Goal: Task Accomplishment & Management: Complete application form

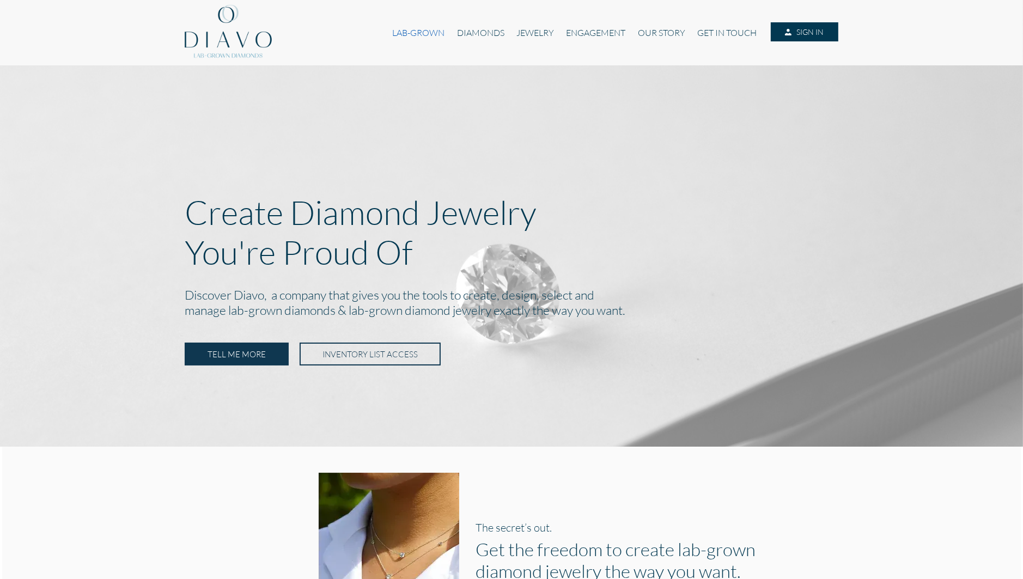
click at [403, 36] on link "LAB-GROWN" at bounding box center [418, 32] width 64 height 21
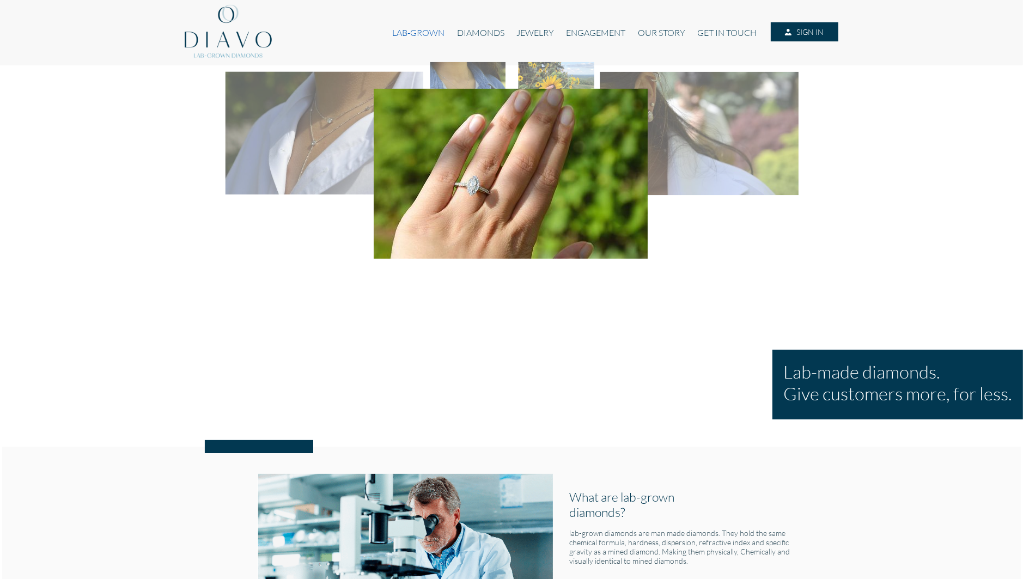
click at [420, 29] on link "LAB-GROWN" at bounding box center [418, 32] width 64 height 21
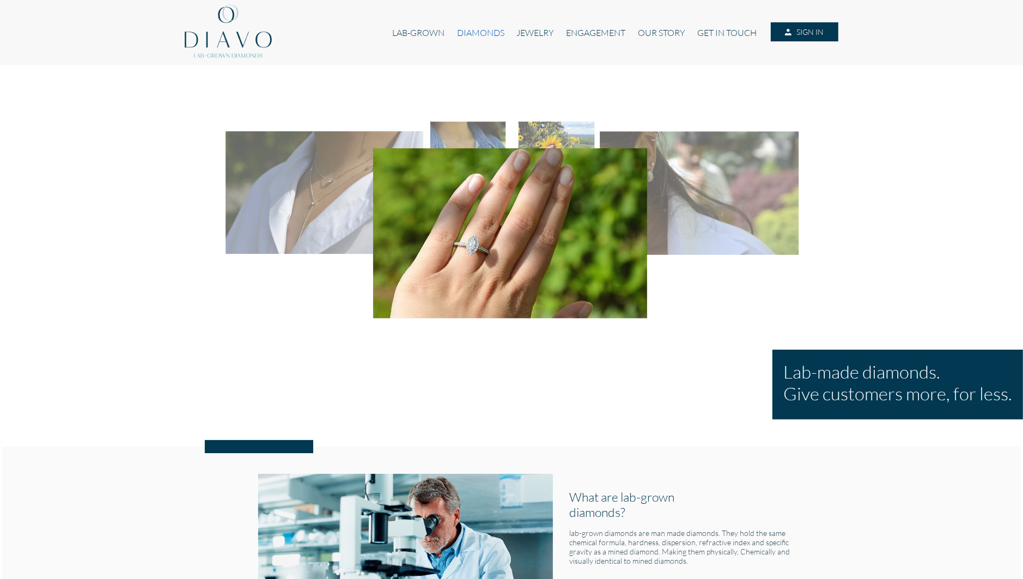
click at [477, 29] on link "DIAMONDS" at bounding box center [480, 32] width 59 height 21
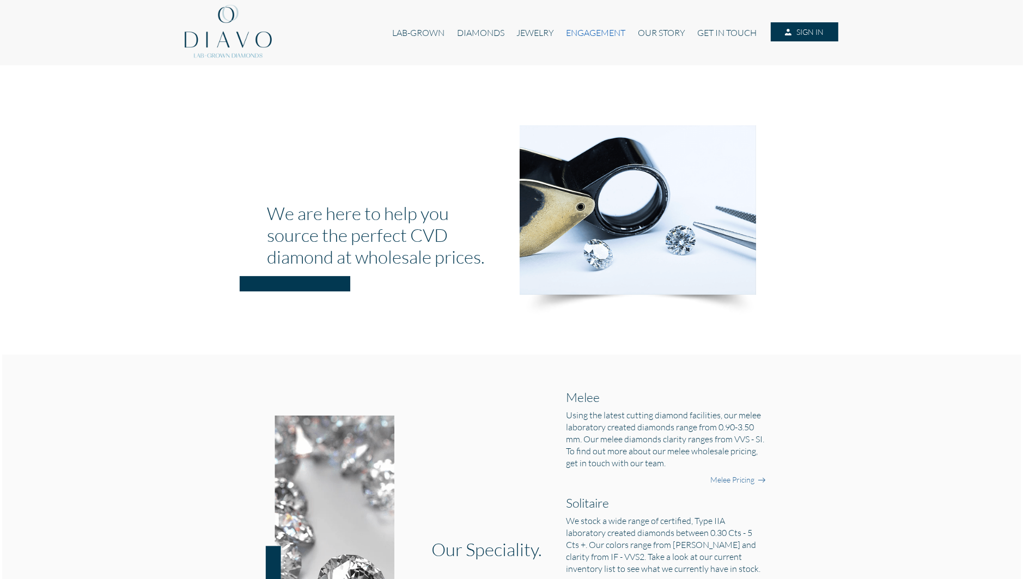
click at [598, 32] on link "ENGAGEMENT" at bounding box center [595, 32] width 71 height 21
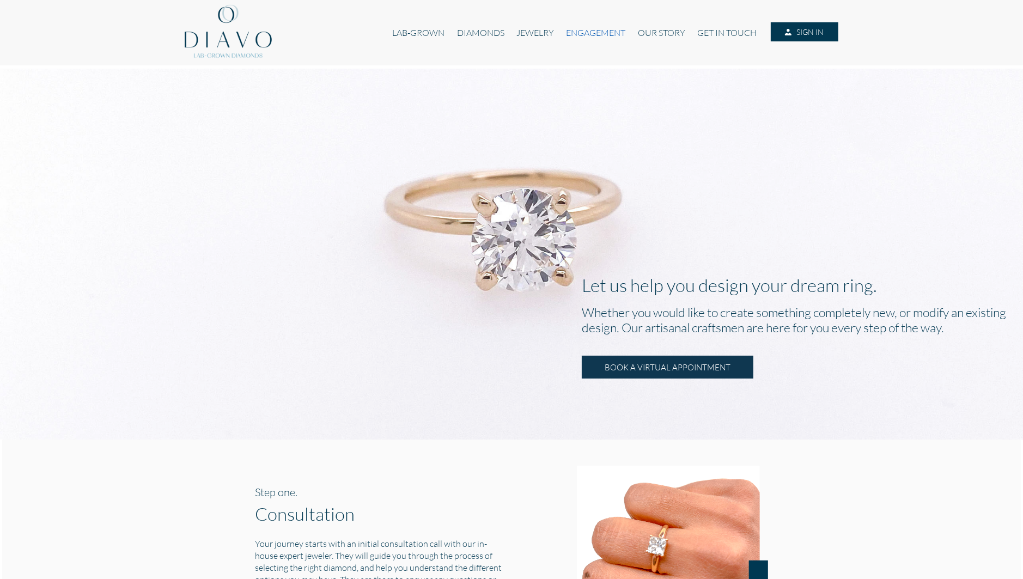
click at [585, 31] on link "ENGAGEMENT" at bounding box center [595, 32] width 71 height 21
click at [526, 32] on link "JEWELRY" at bounding box center [536, 32] width 50 height 21
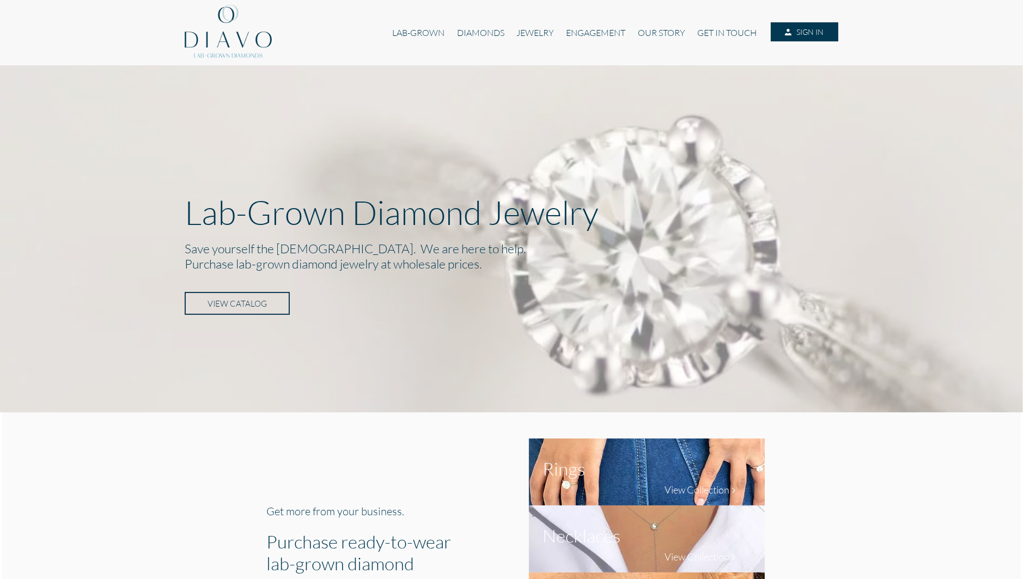
click at [213, 300] on link "VIEW CATALOG" at bounding box center [237, 303] width 105 height 23
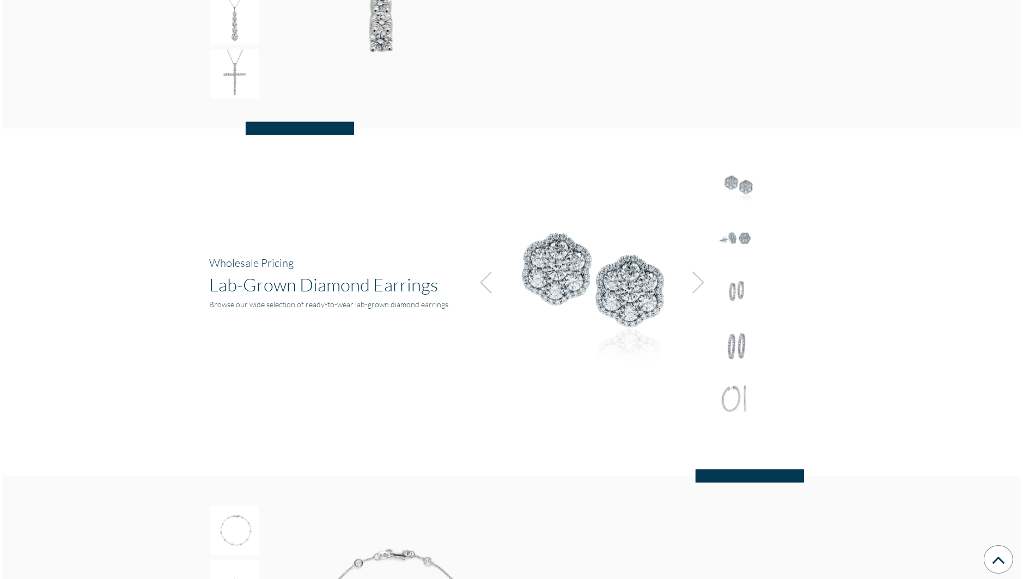
scroll to position [1248, 0]
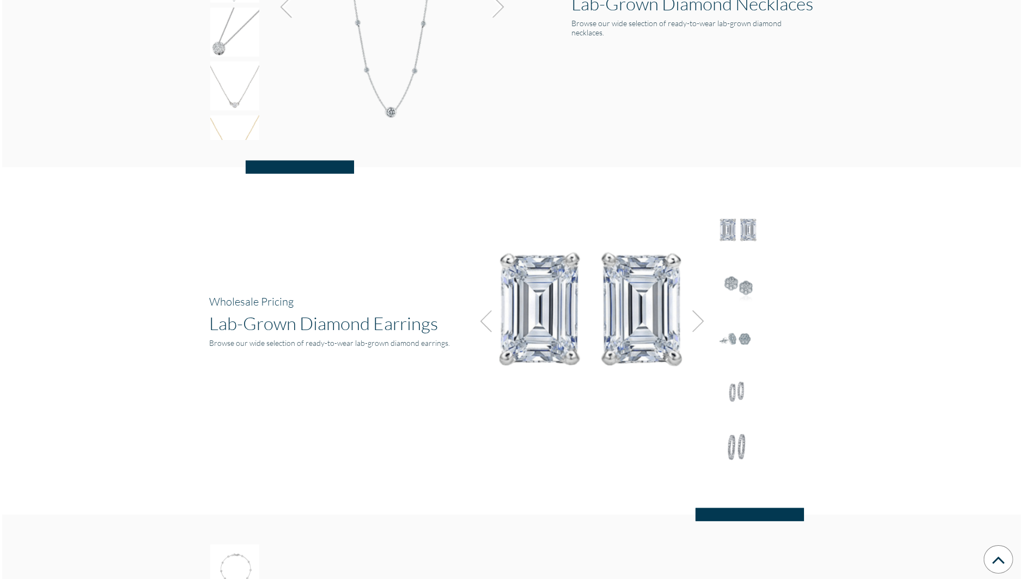
click at [697, 320] on img at bounding box center [695, 321] width 29 height 29
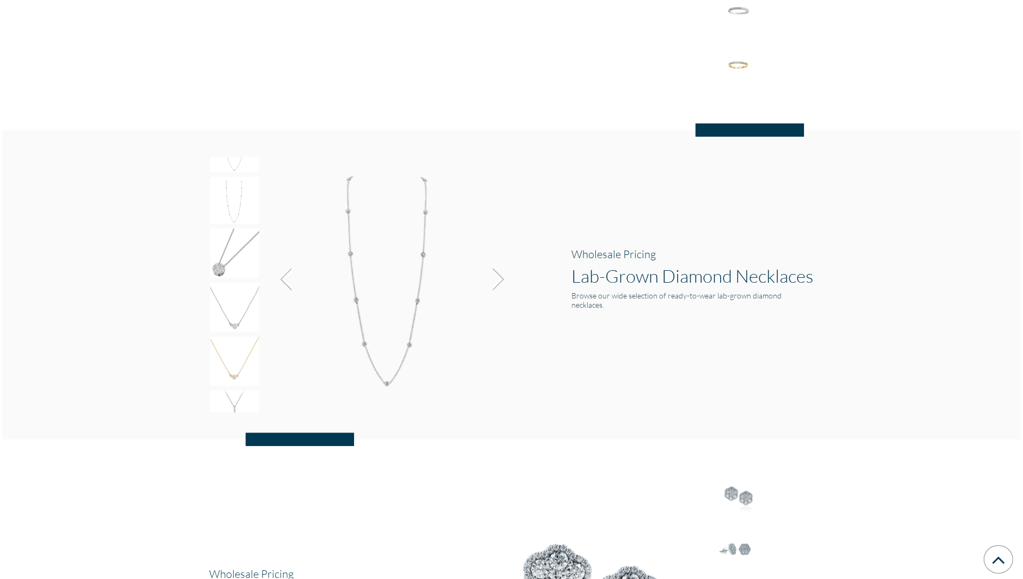
scroll to position [921, 0]
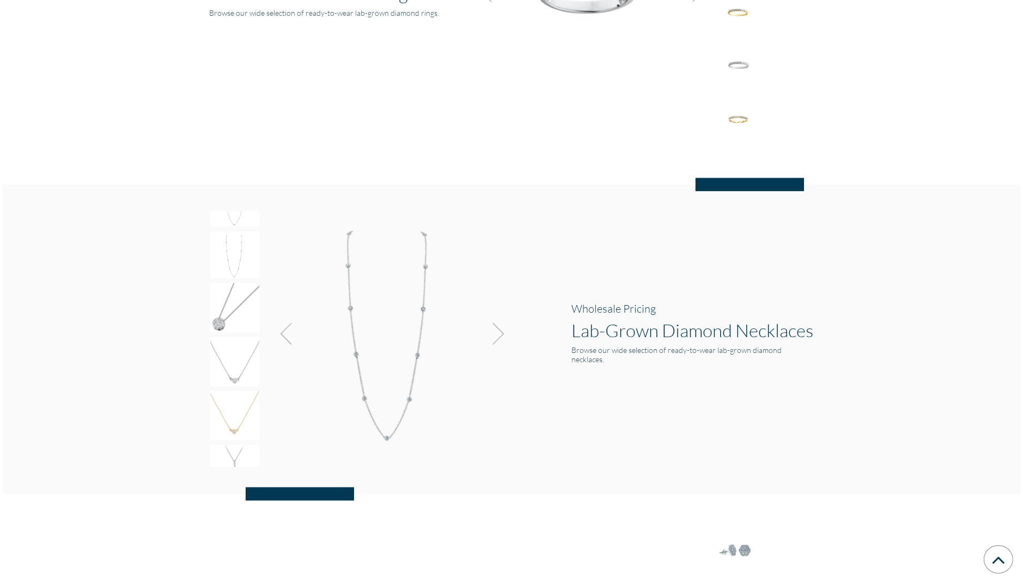
click at [496, 331] on img at bounding box center [495, 333] width 29 height 29
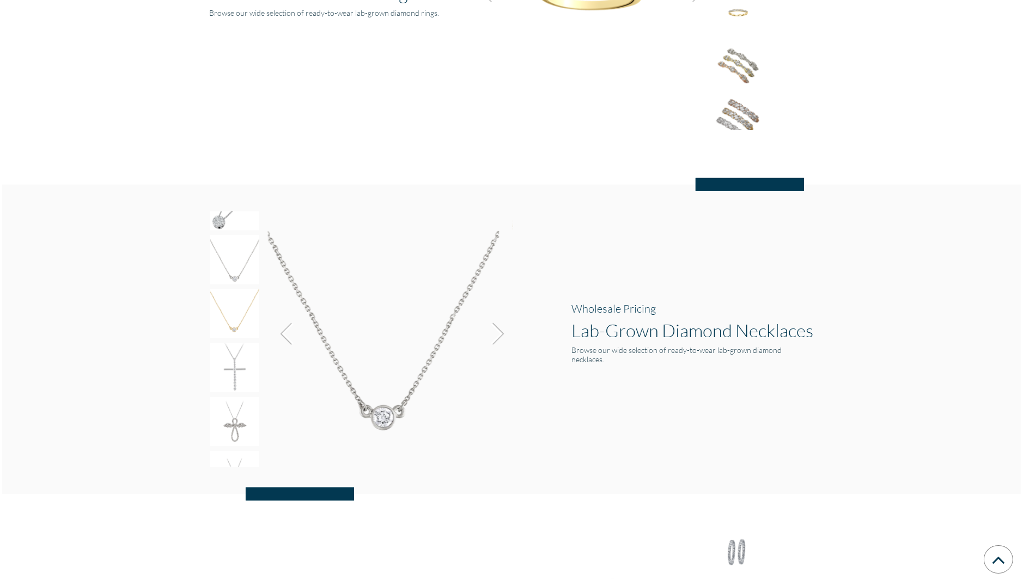
click at [243, 373] on img at bounding box center [234, 367] width 49 height 49
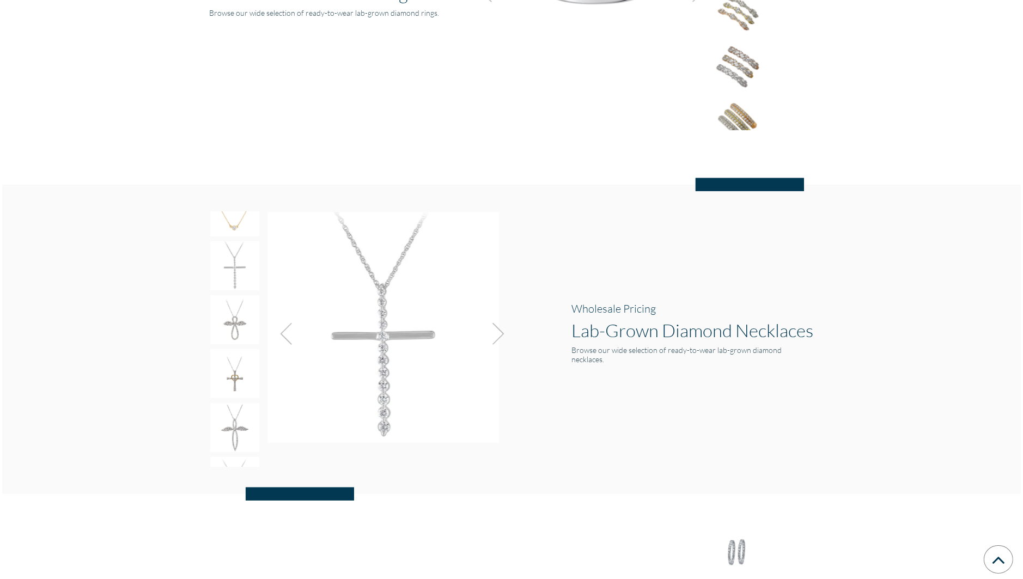
click at [236, 379] on img at bounding box center [234, 373] width 49 height 49
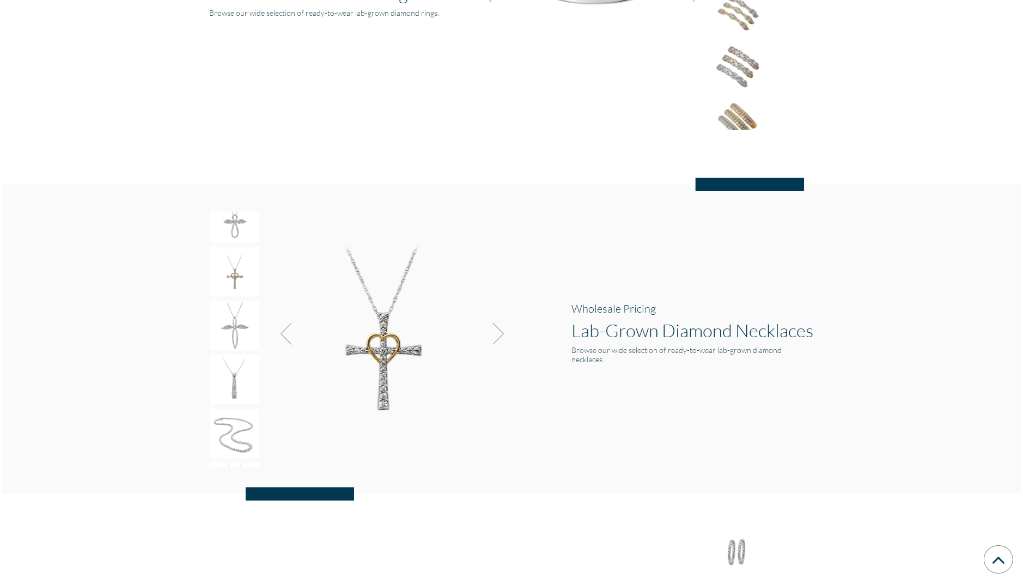
click at [238, 421] on img at bounding box center [234, 433] width 49 height 49
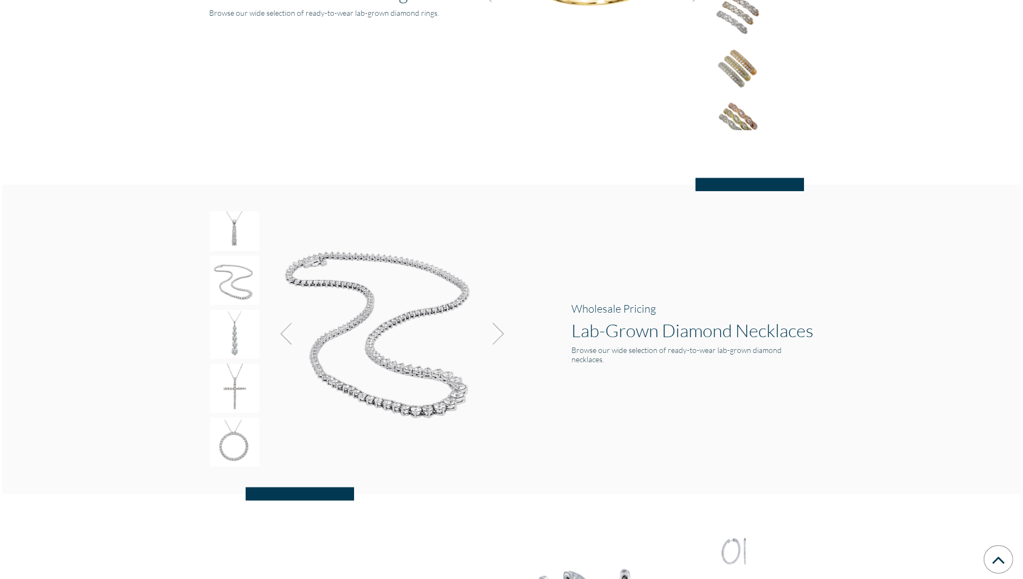
click at [234, 440] on img at bounding box center [234, 442] width 49 height 49
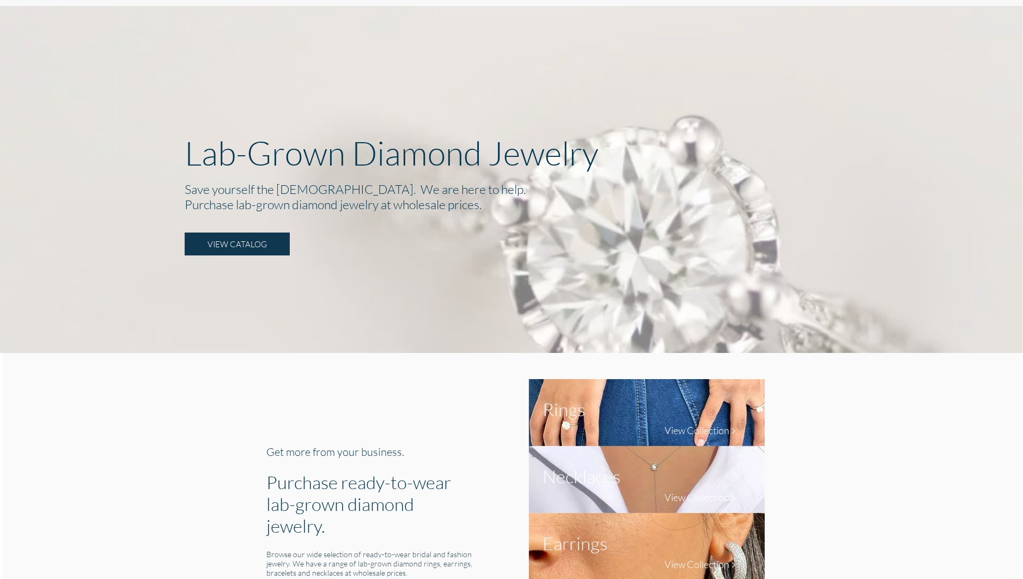
scroll to position [0, 0]
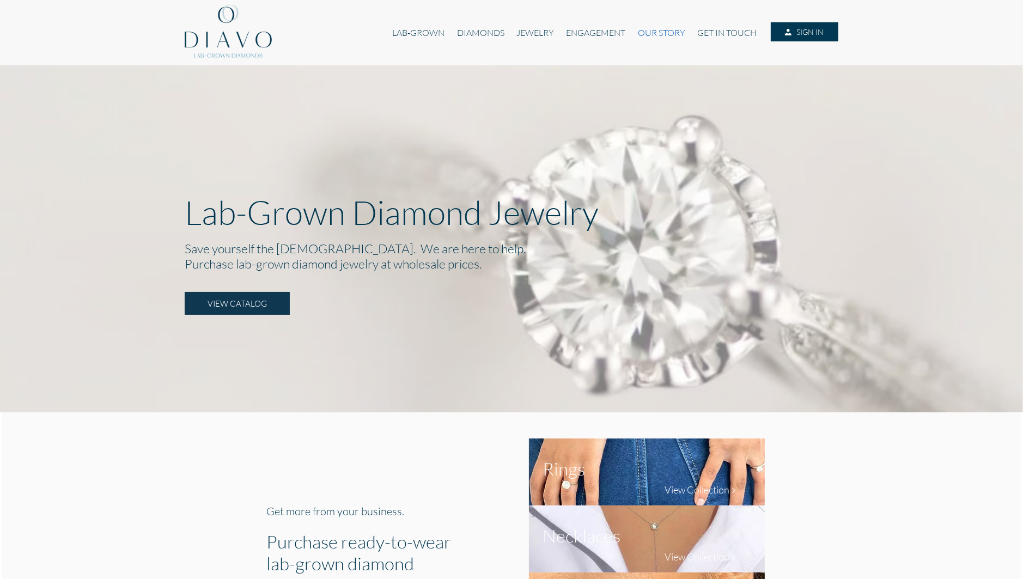
click at [646, 29] on link "OUR STORY" at bounding box center [661, 32] width 59 height 21
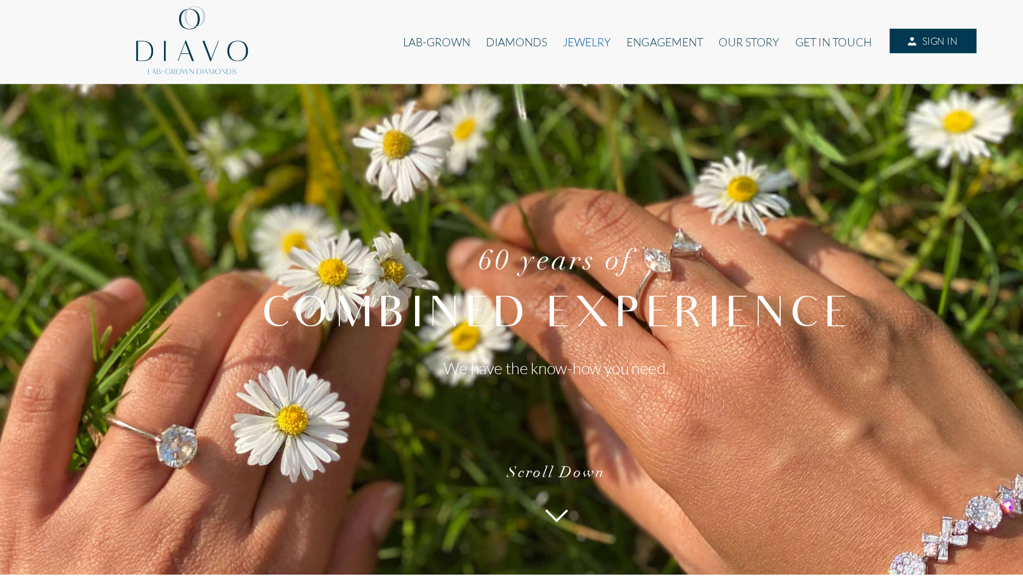
click at [548, 31] on link "JEWELRY" at bounding box center [536, 32] width 50 height 21
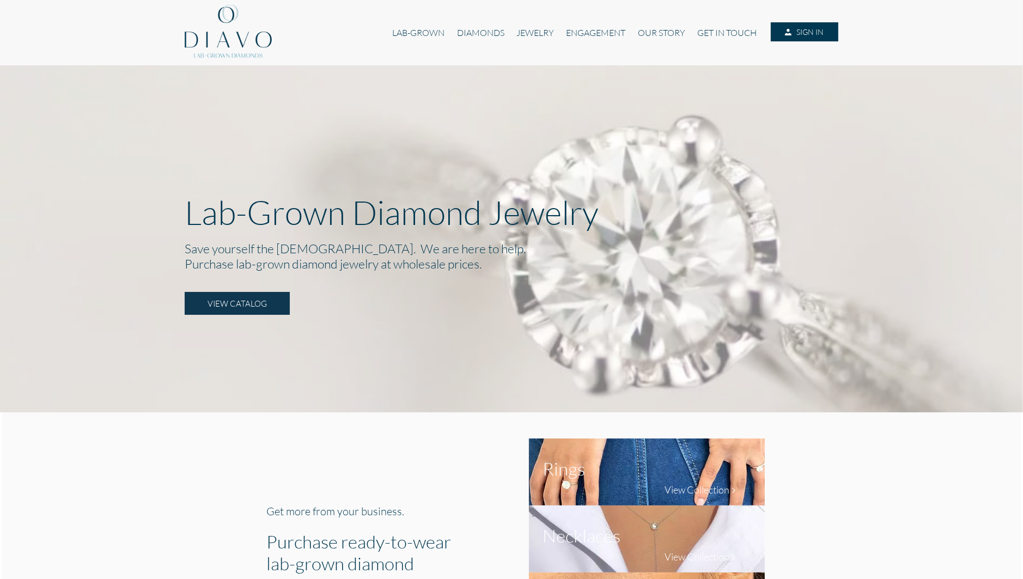
click at [816, 29] on link "SIGN IN" at bounding box center [805, 32] width 68 height 20
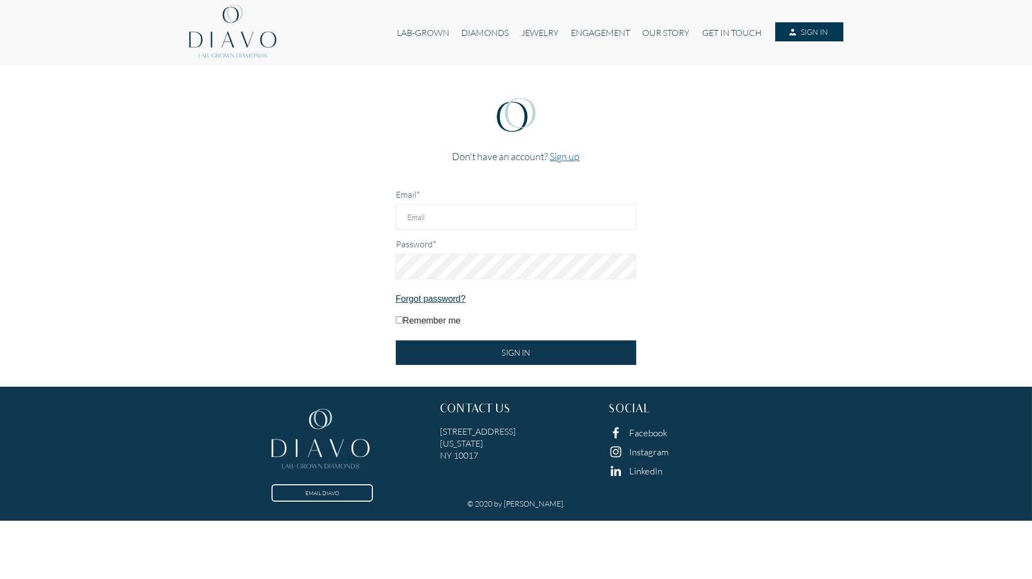
click at [560, 155] on link "Sign up" at bounding box center [565, 156] width 30 height 12
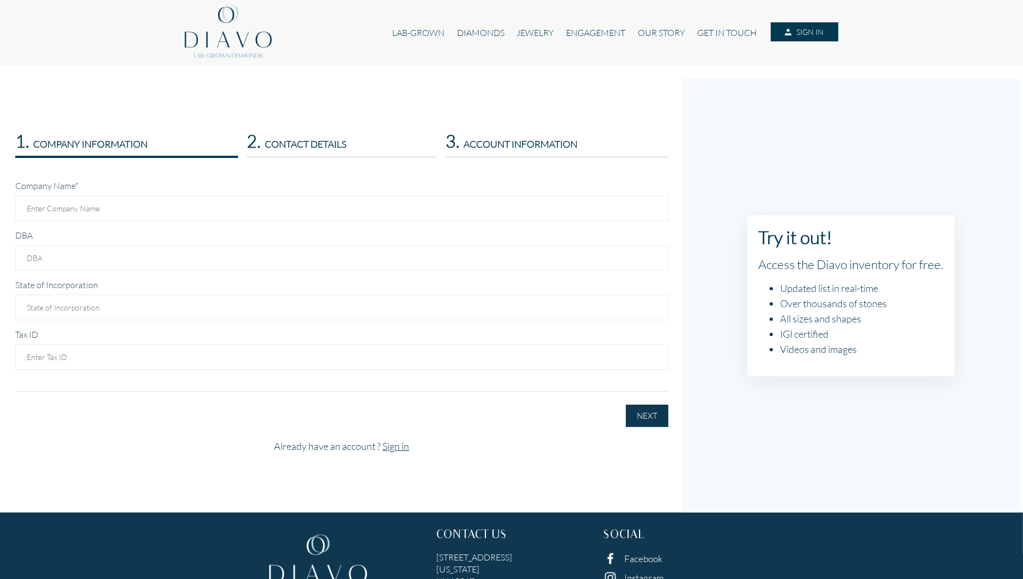
click at [534, 143] on h3 "3. ACCOUNT INFORMATION" at bounding box center [557, 140] width 222 height 21
click at [312, 145] on h3 "2. CONTACT DETAILS" at bounding box center [342, 140] width 190 height 21
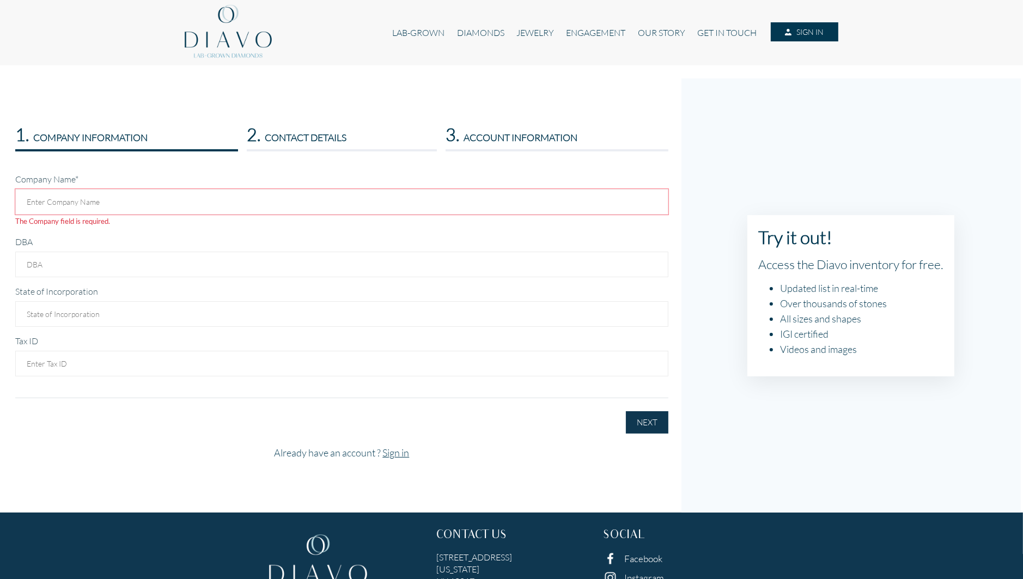
click at [99, 136] on h3 "1. COMPANY INFORMATION" at bounding box center [126, 134] width 223 height 21
click at [61, 132] on h3 "1. COMPANY INFORMATION" at bounding box center [126, 134] width 223 height 21
click at [489, 129] on h3 "3. ACCOUNT INFORMATION" at bounding box center [557, 134] width 222 height 21
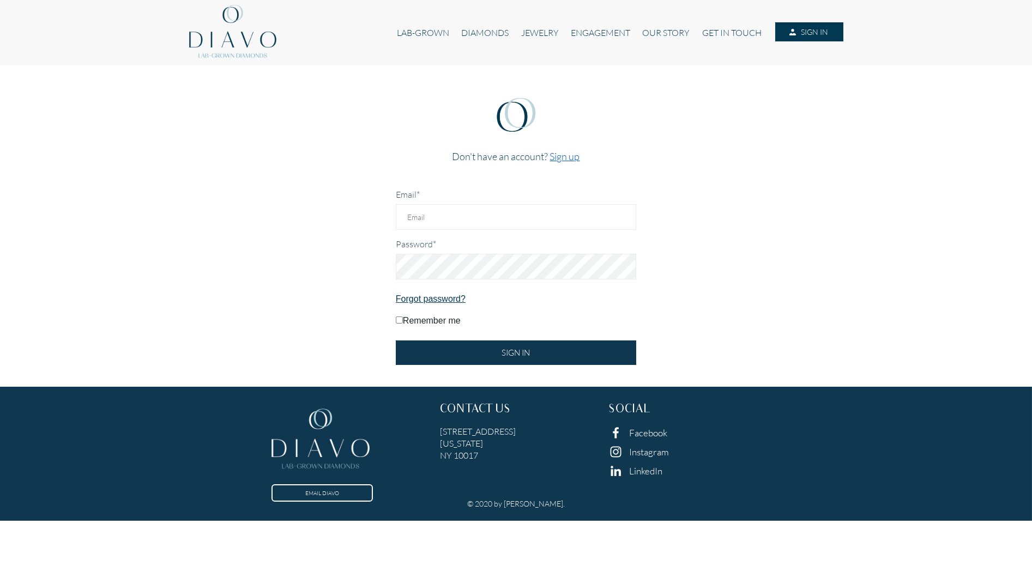
click at [568, 154] on link "Sign up" at bounding box center [565, 156] width 30 height 12
